Goal: Task Accomplishment & Management: Manage account settings

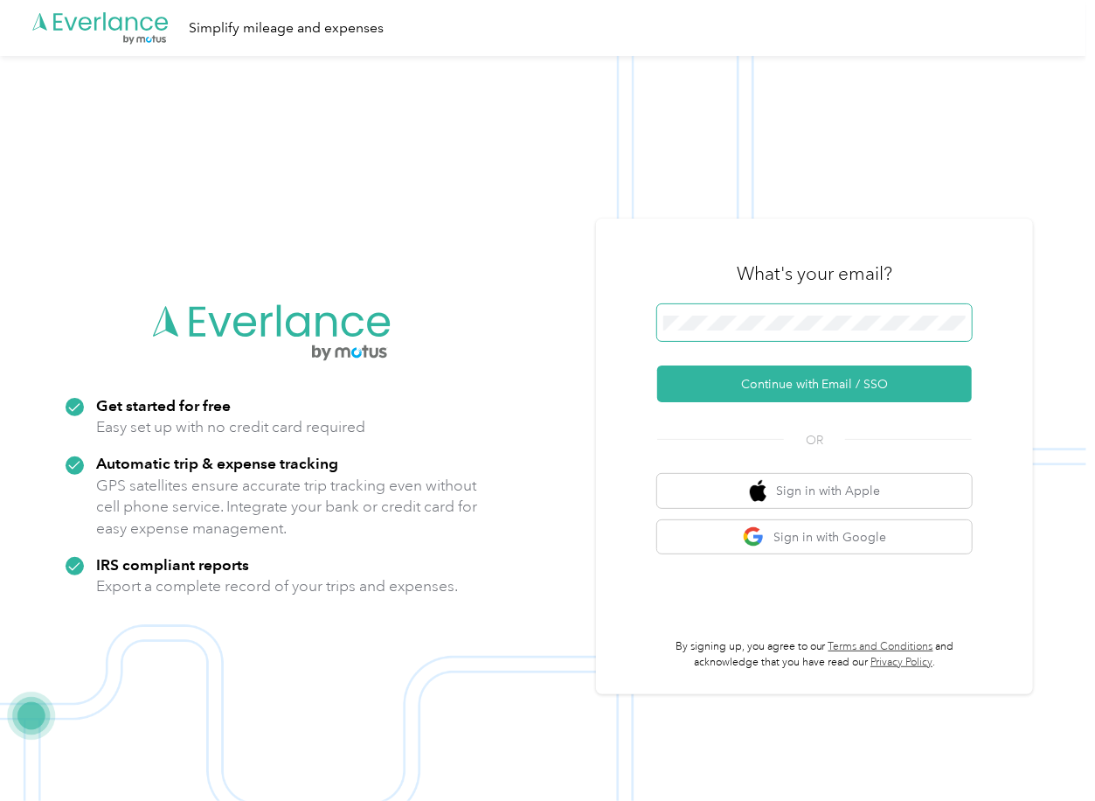
drag, startPoint x: 783, startPoint y: 330, endPoint x: 774, endPoint y: 331, distance: 9.7
click at [783, 330] on span at bounding box center [814, 322] width 315 height 37
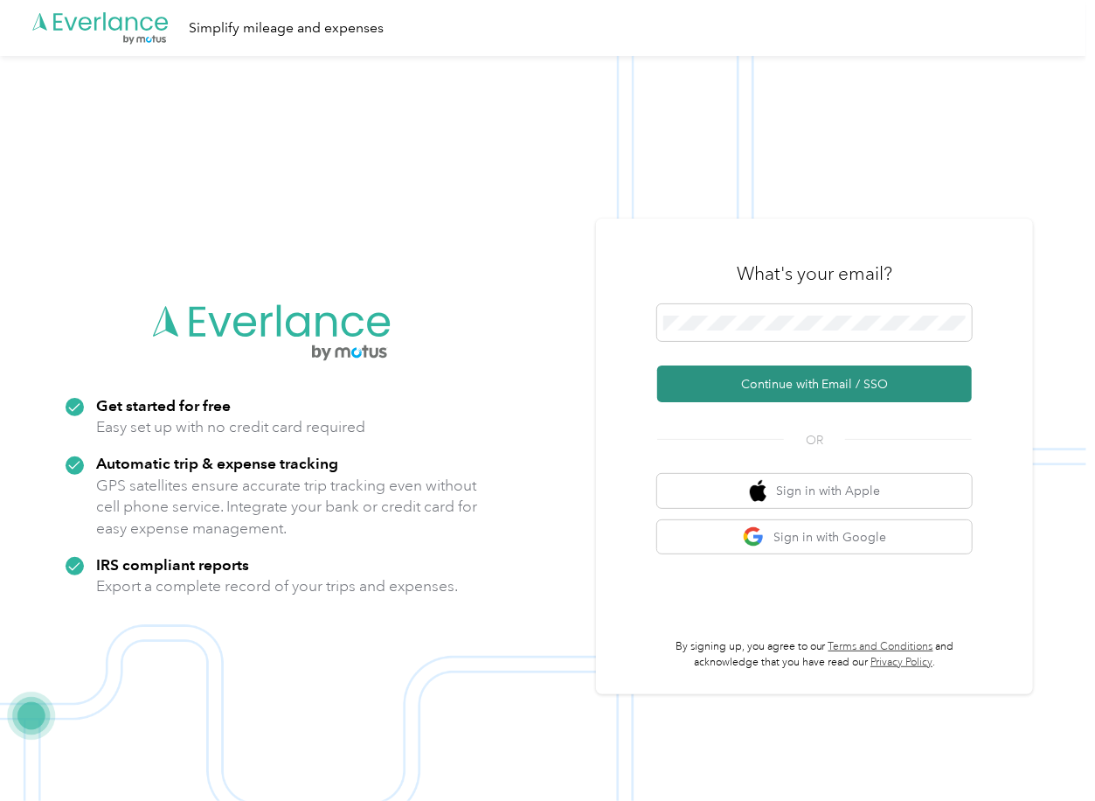
click at [718, 381] on button "Continue with Email / SSO" at bounding box center [814, 383] width 315 height 37
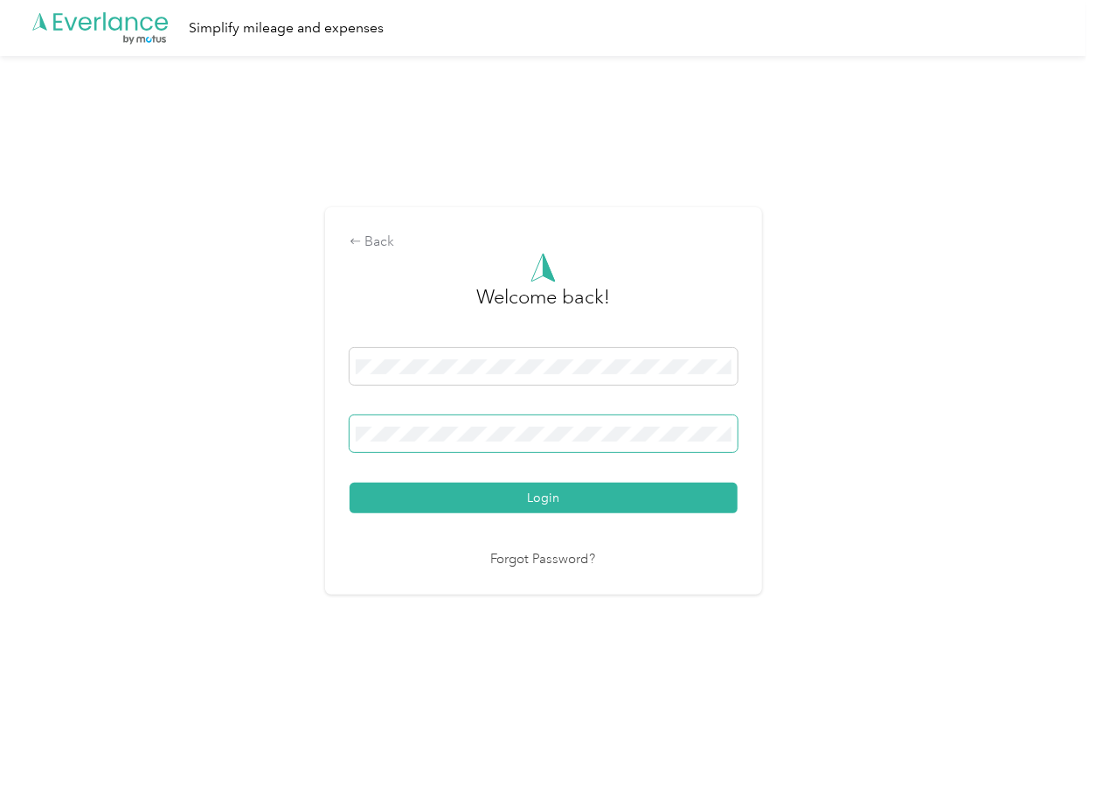
click at [441, 441] on span at bounding box center [544, 433] width 388 height 37
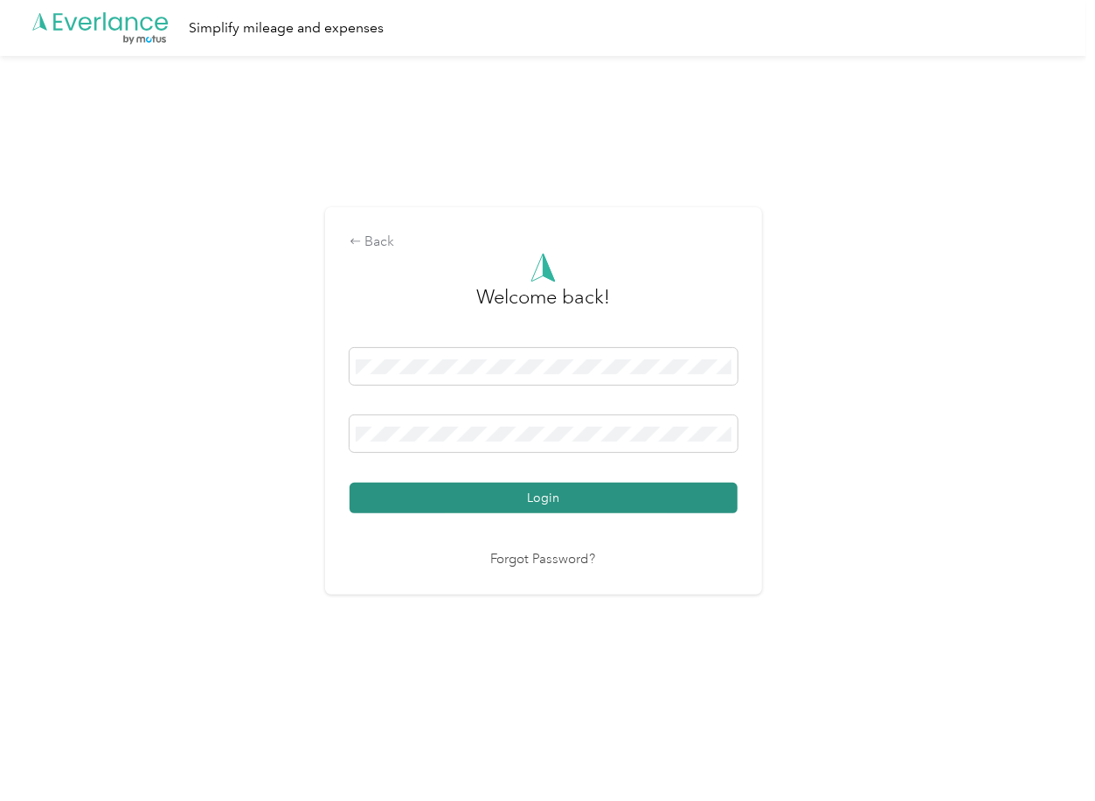
click at [395, 491] on button "Login" at bounding box center [544, 497] width 388 height 31
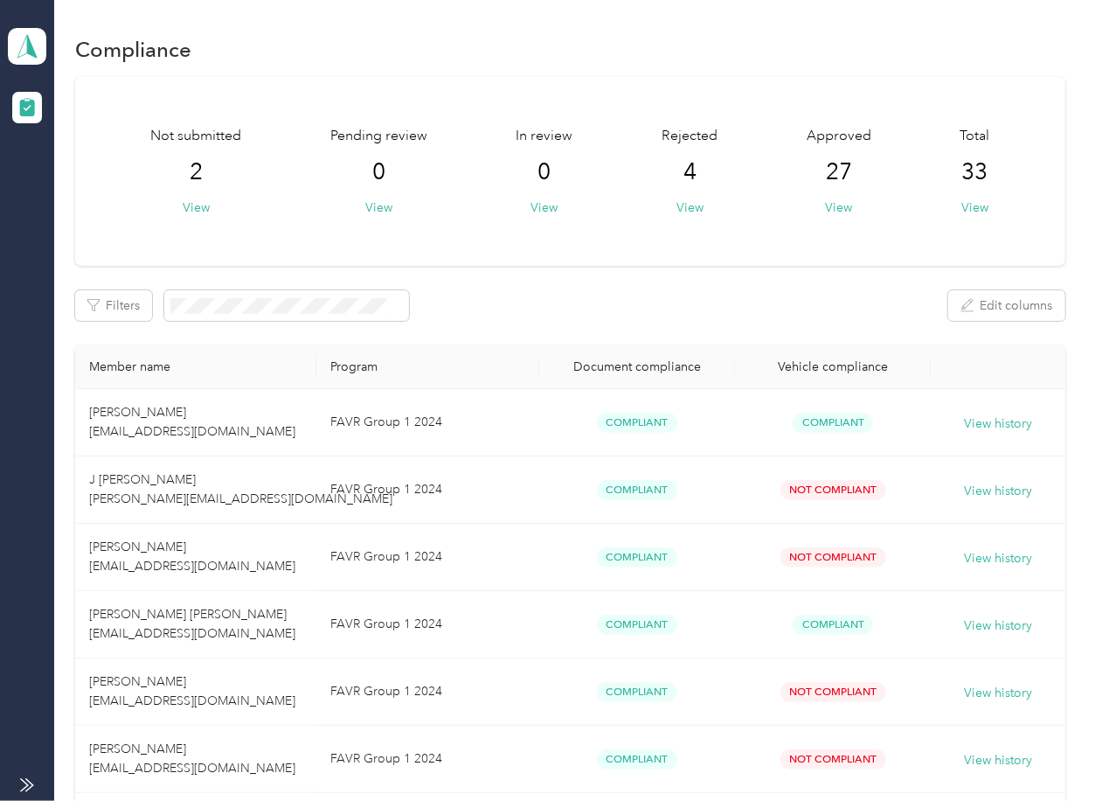
click at [552, 295] on div "Filters Edit columns" at bounding box center [569, 305] width 989 height 31
click at [45, 56] on span at bounding box center [27, 46] width 38 height 37
click at [95, 184] on div "Log out" at bounding box center [191, 181] width 343 height 31
